Goal: Find specific page/section

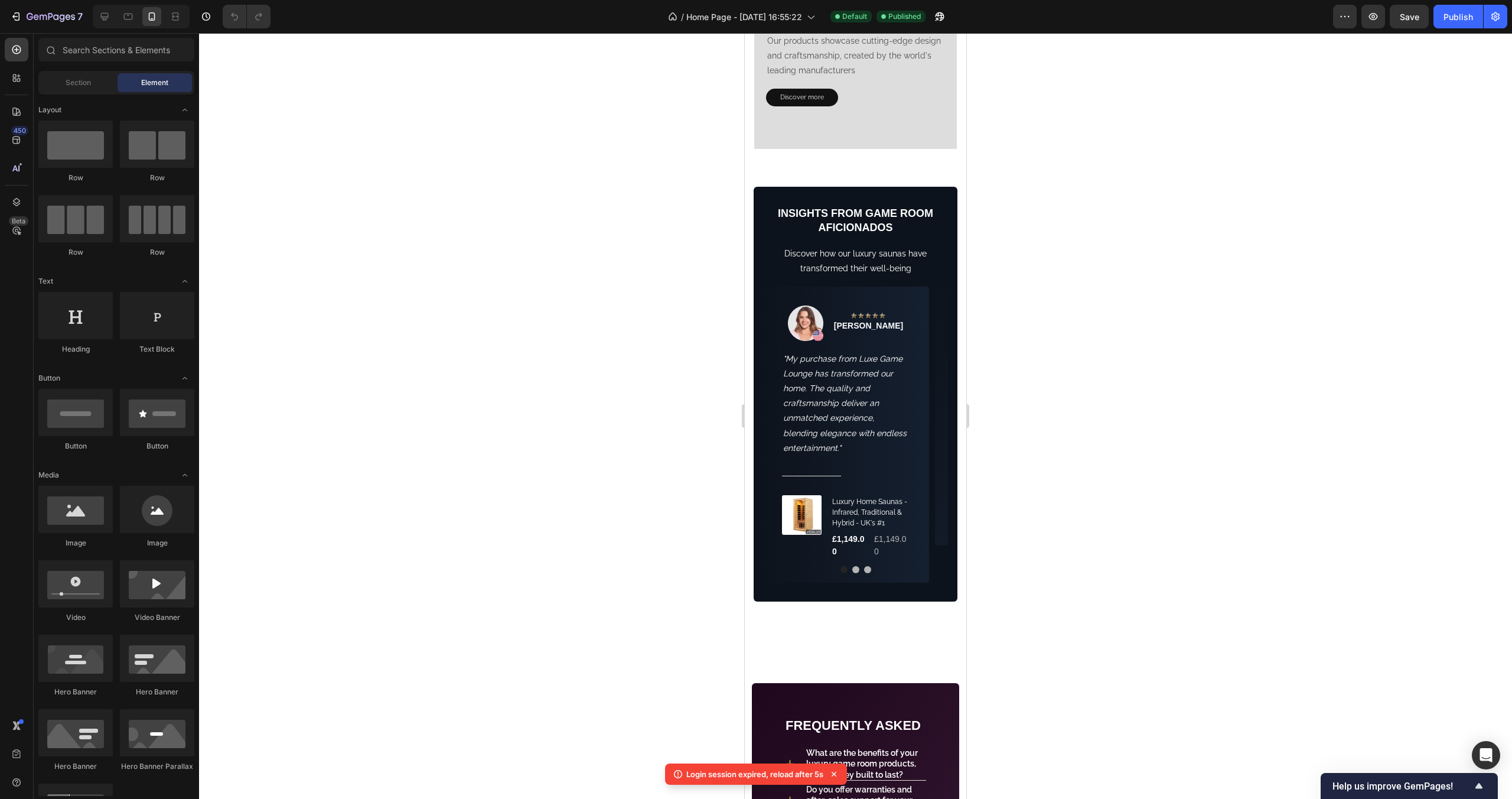
scroll to position [1392, 0]
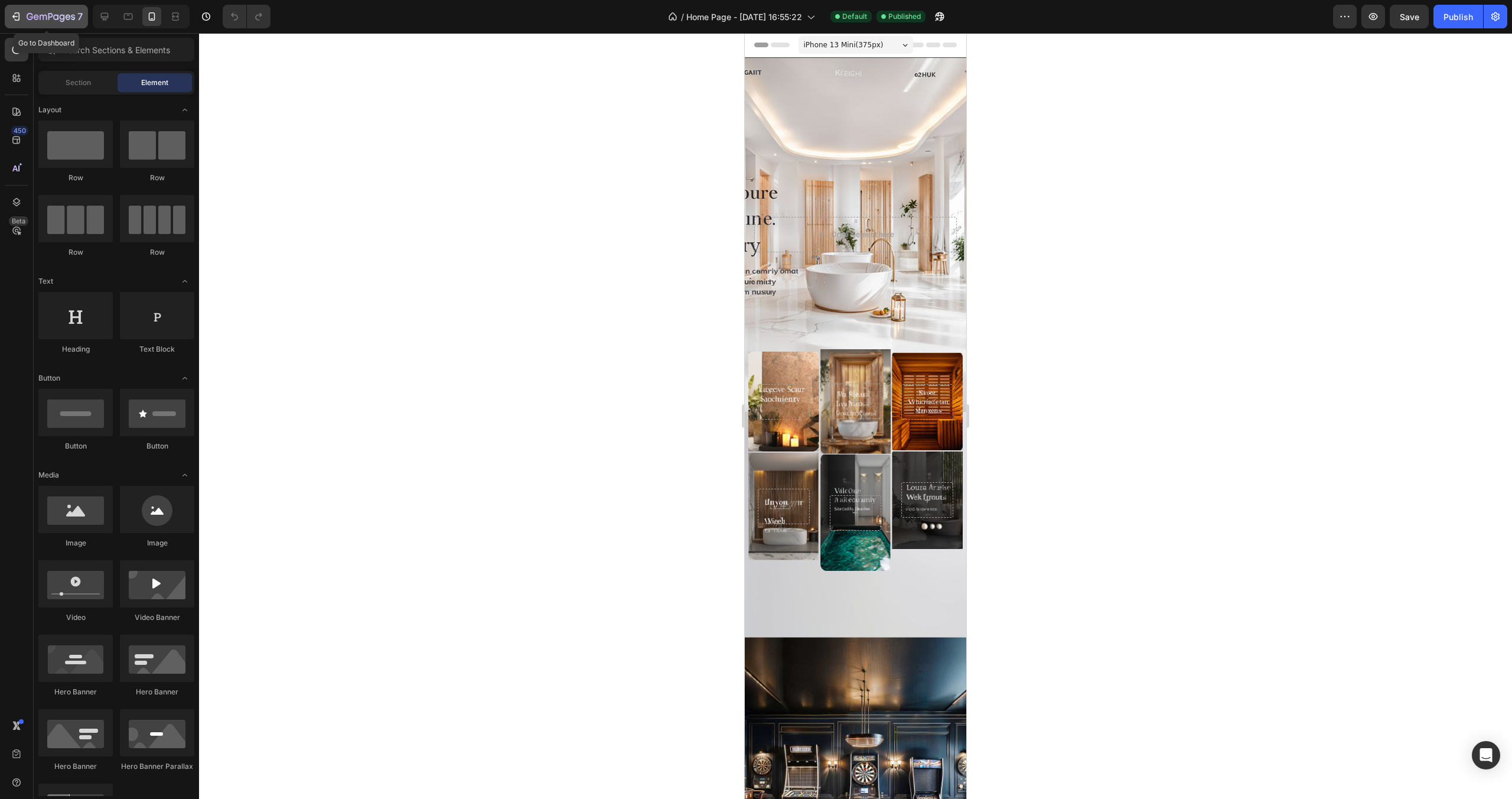
click at [24, 17] on div "7" at bounding box center [46, 17] width 73 height 14
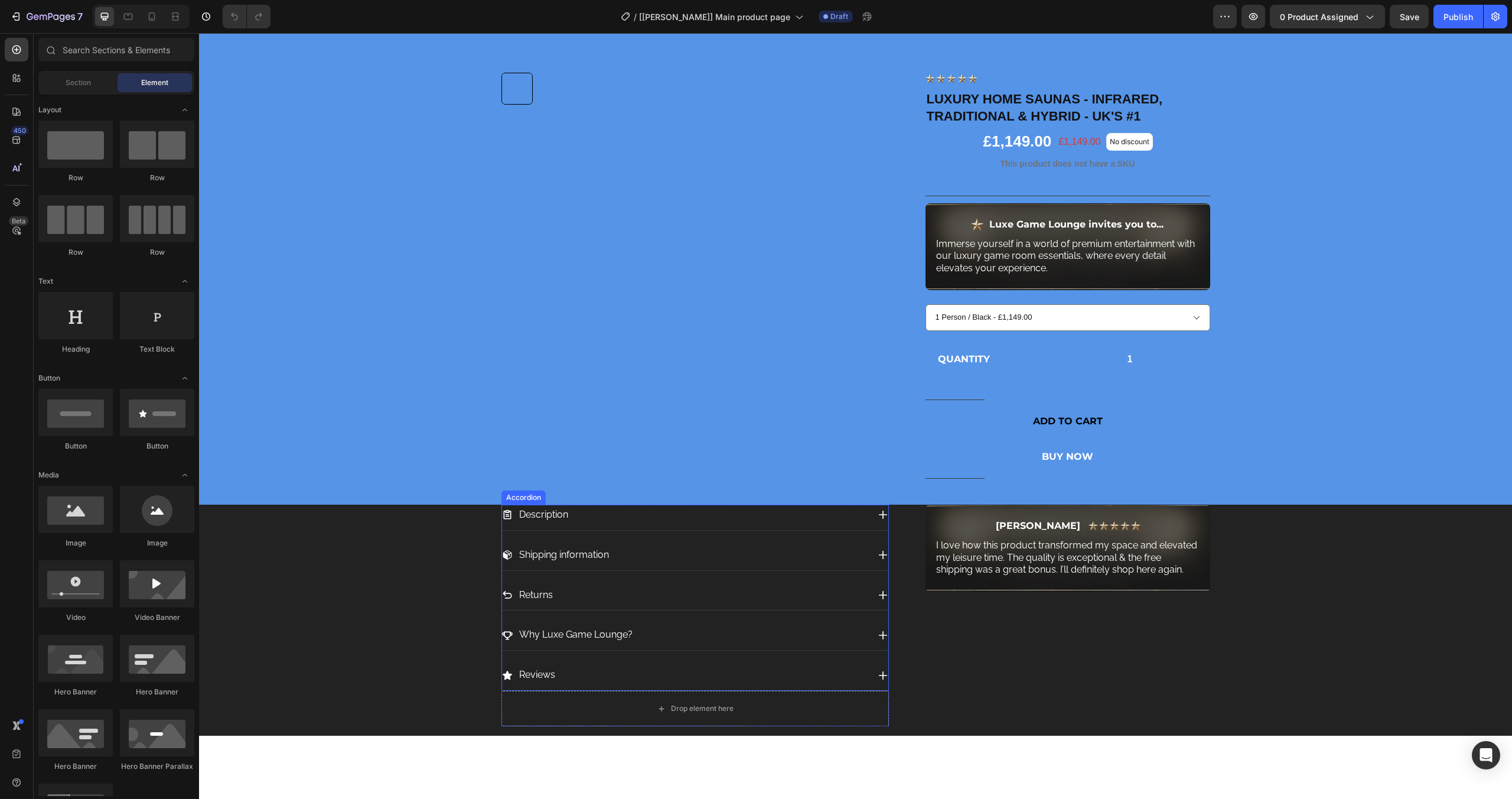
scroll to position [194, 0]
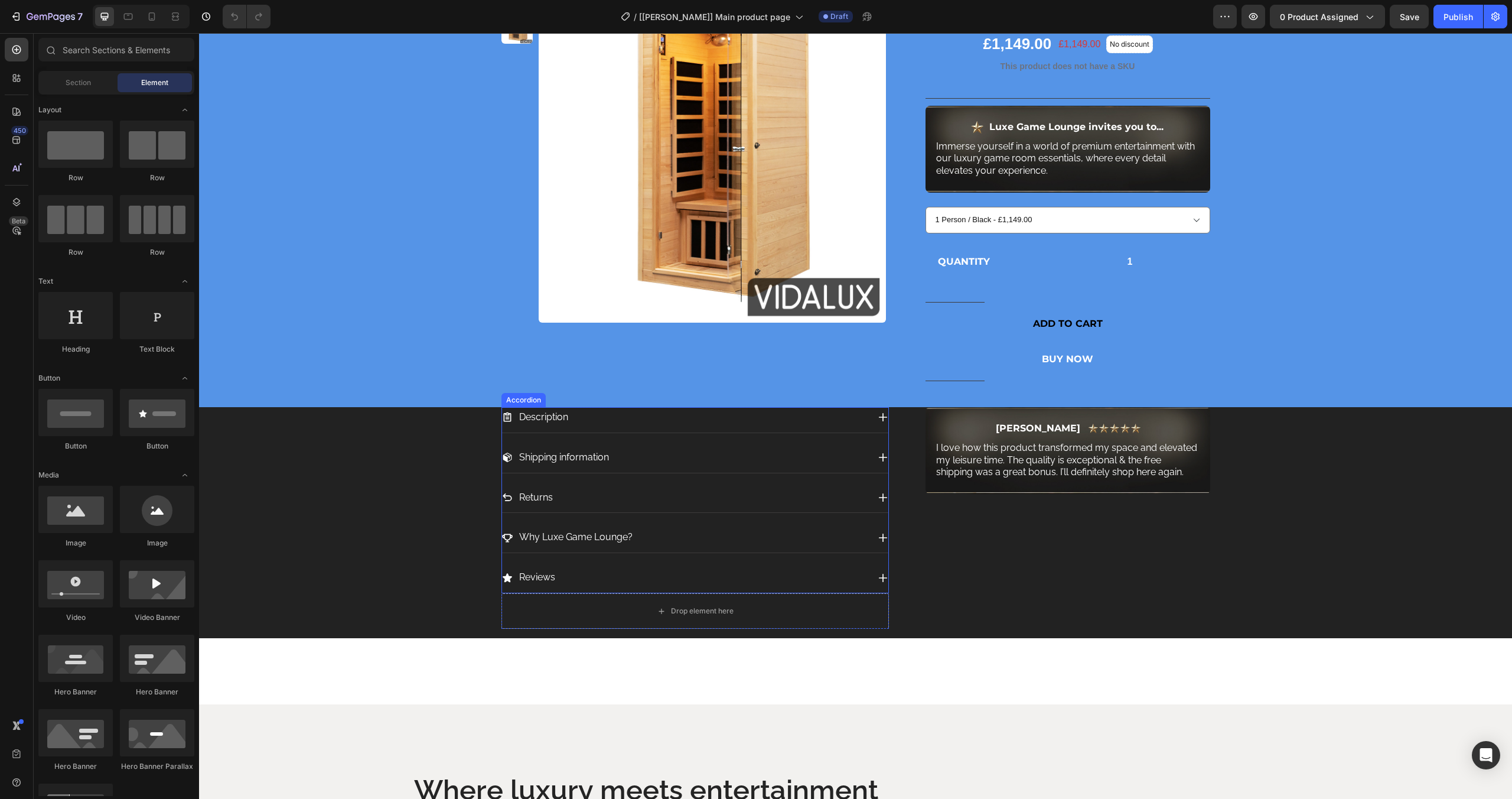
click at [806, 447] on div "Shipping information" at bounding box center [685, 458] width 366 height 21
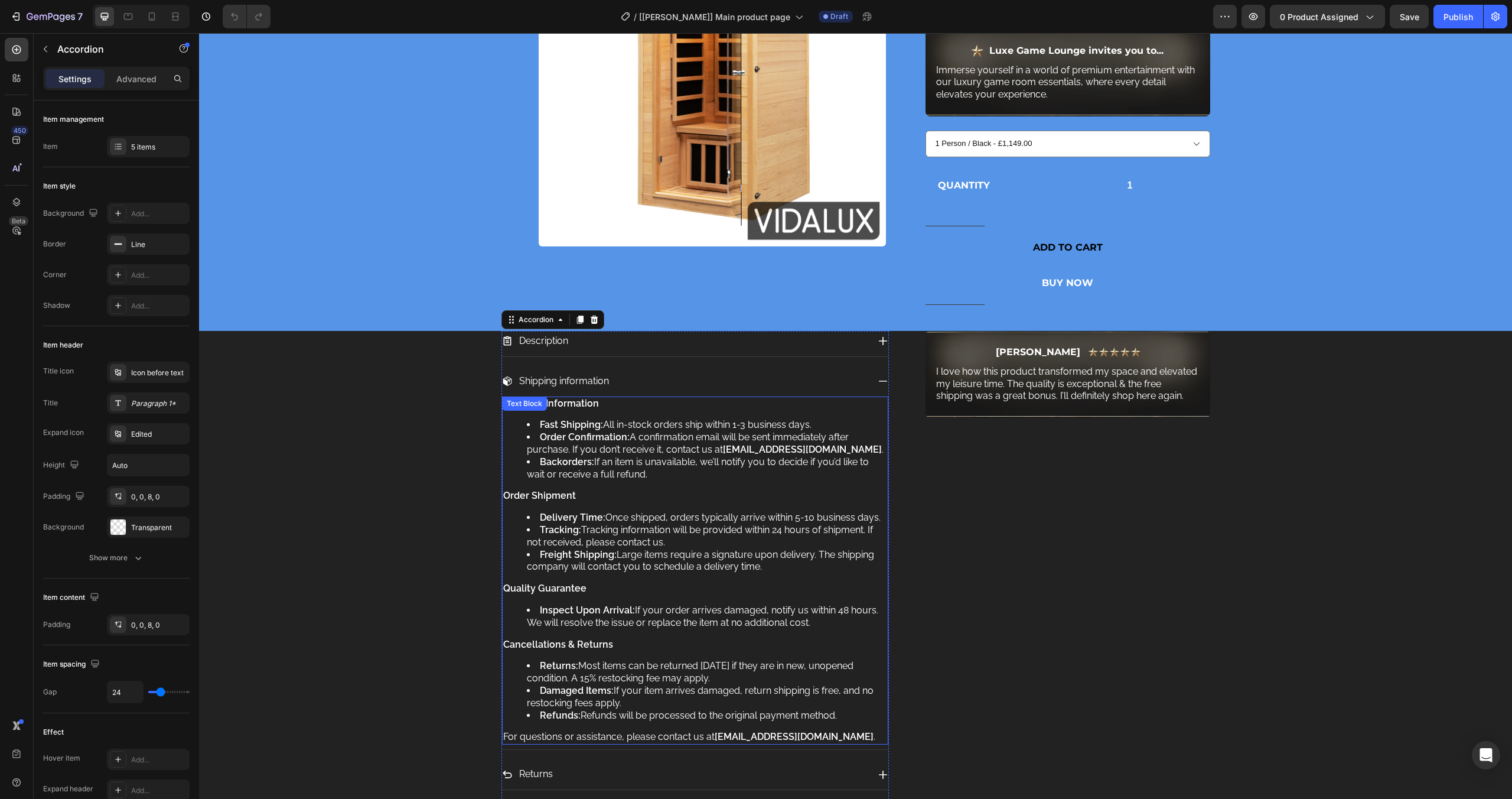
scroll to position [276, 0]
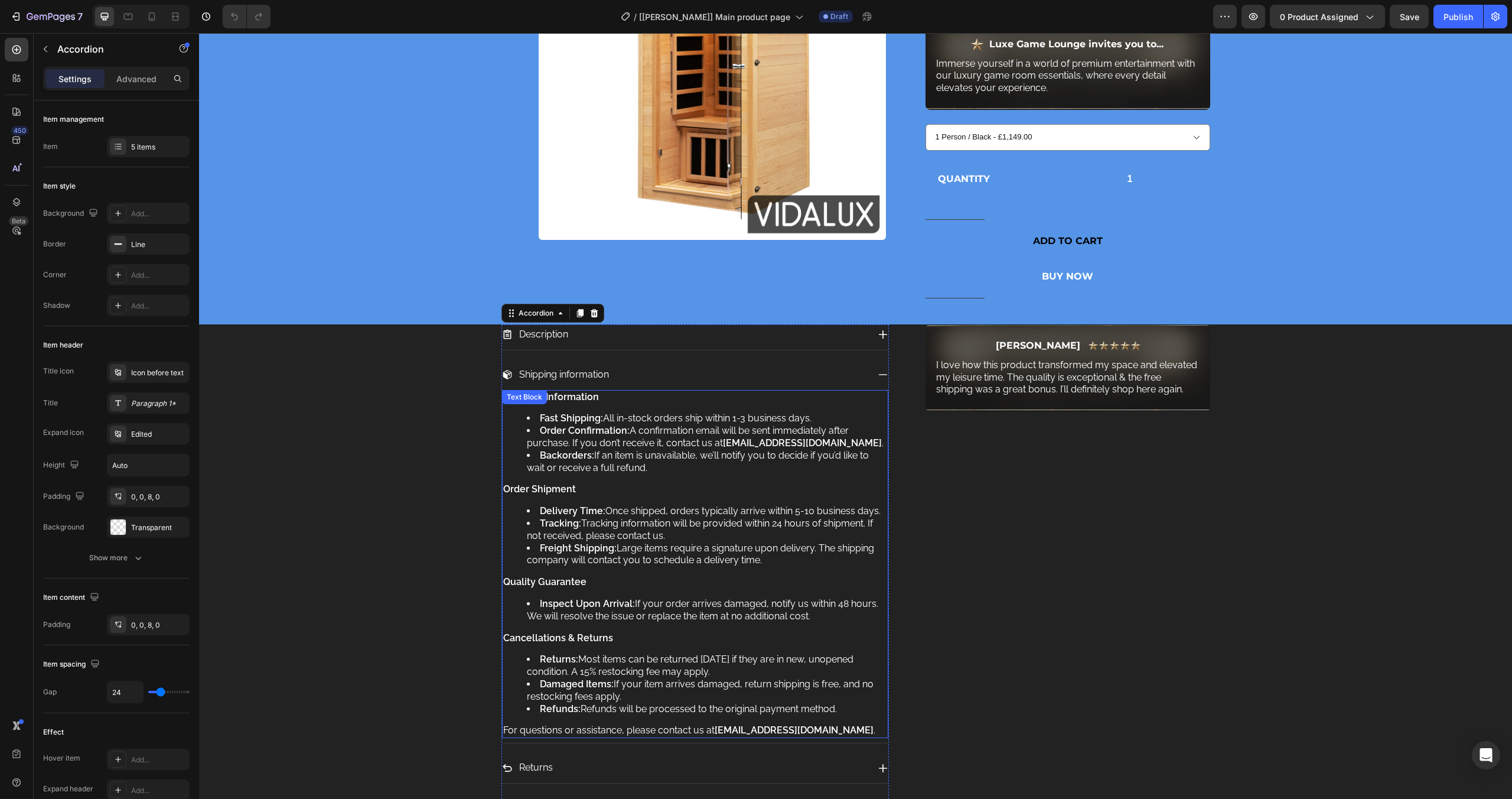
click at [612, 483] on div "Shipping Information Fast Shipping: All in-stock orders ship within 1-3 busines…" at bounding box center [695, 565] width 386 height 349
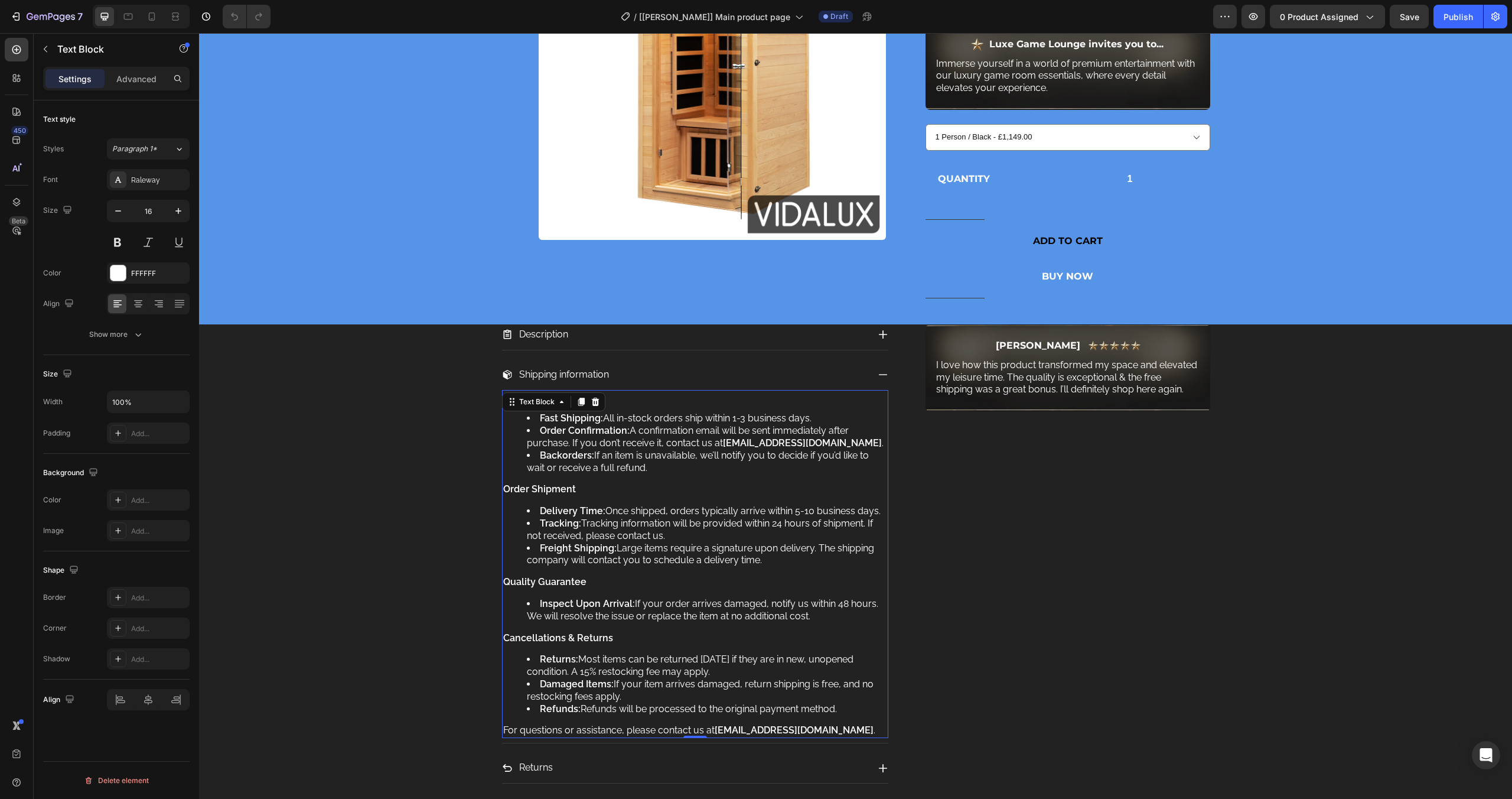
click at [612, 483] on div "Shipping Information Fast Shipping: All in-stock orders ship within 1-3 busines…" at bounding box center [695, 565] width 386 height 349
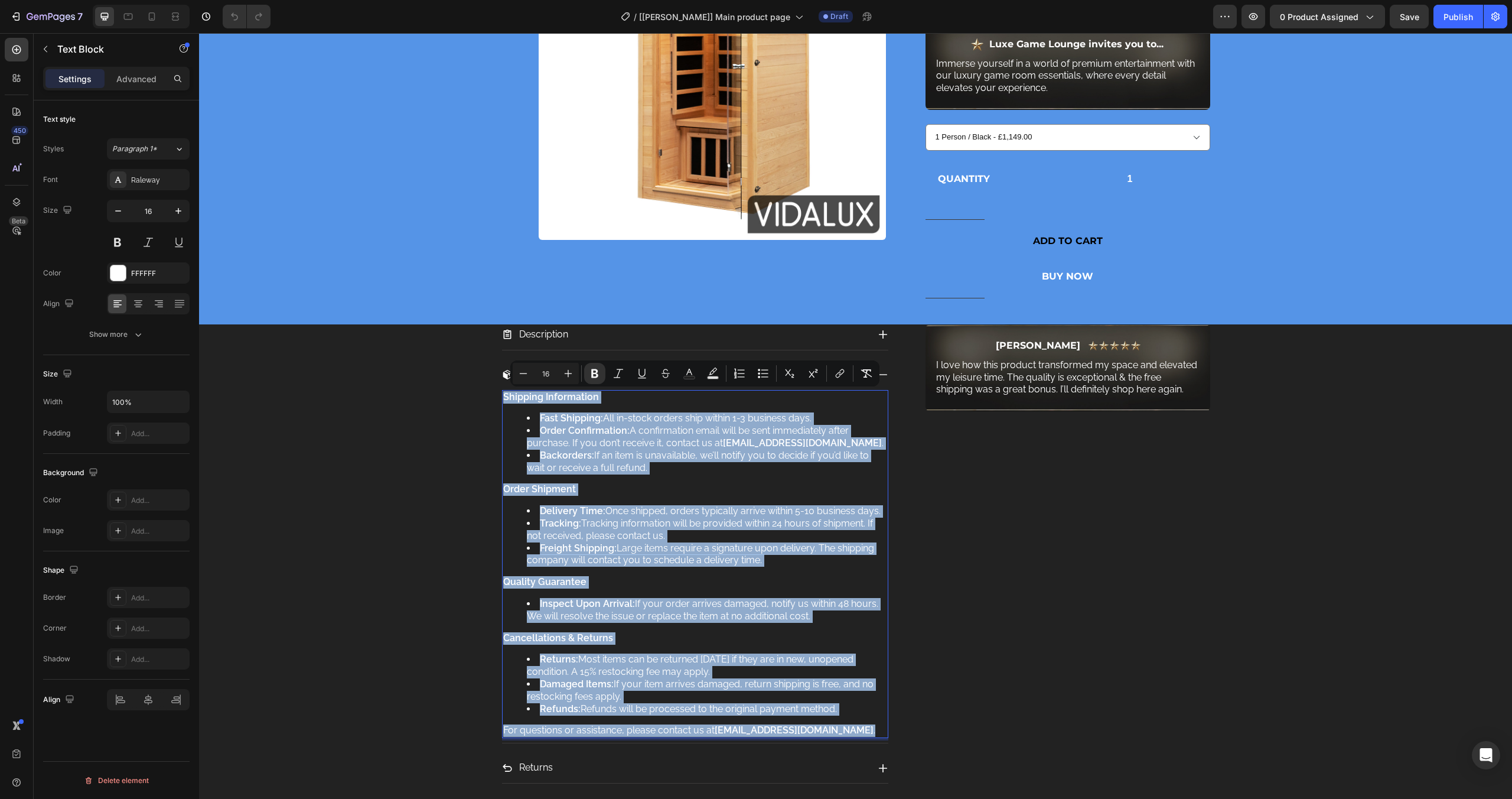
click at [667, 479] on div "Shipping Information Fast Shipping: All in-stock orders ship within 1-3 busines…" at bounding box center [695, 565] width 386 height 349
